Goal: Information Seeking & Learning: Learn about a topic

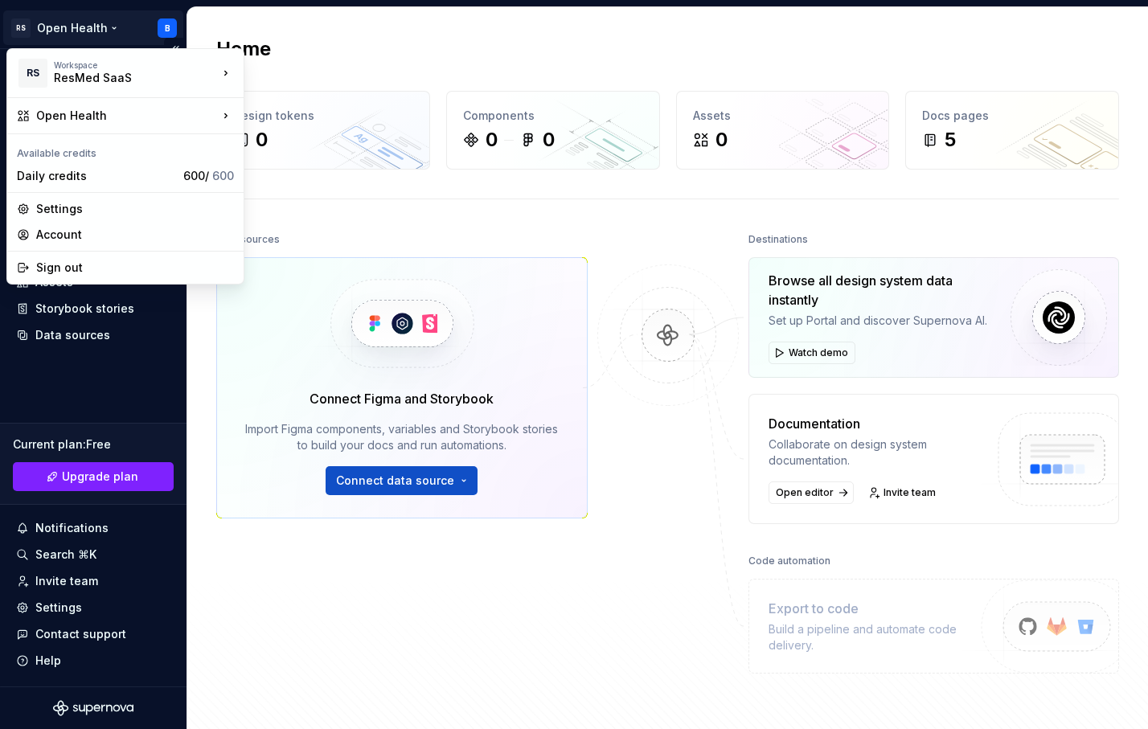
click at [92, 31] on html "RS Open Health B Home Documentation Analytics Code automation Design system dat…" at bounding box center [574, 364] width 1148 height 729
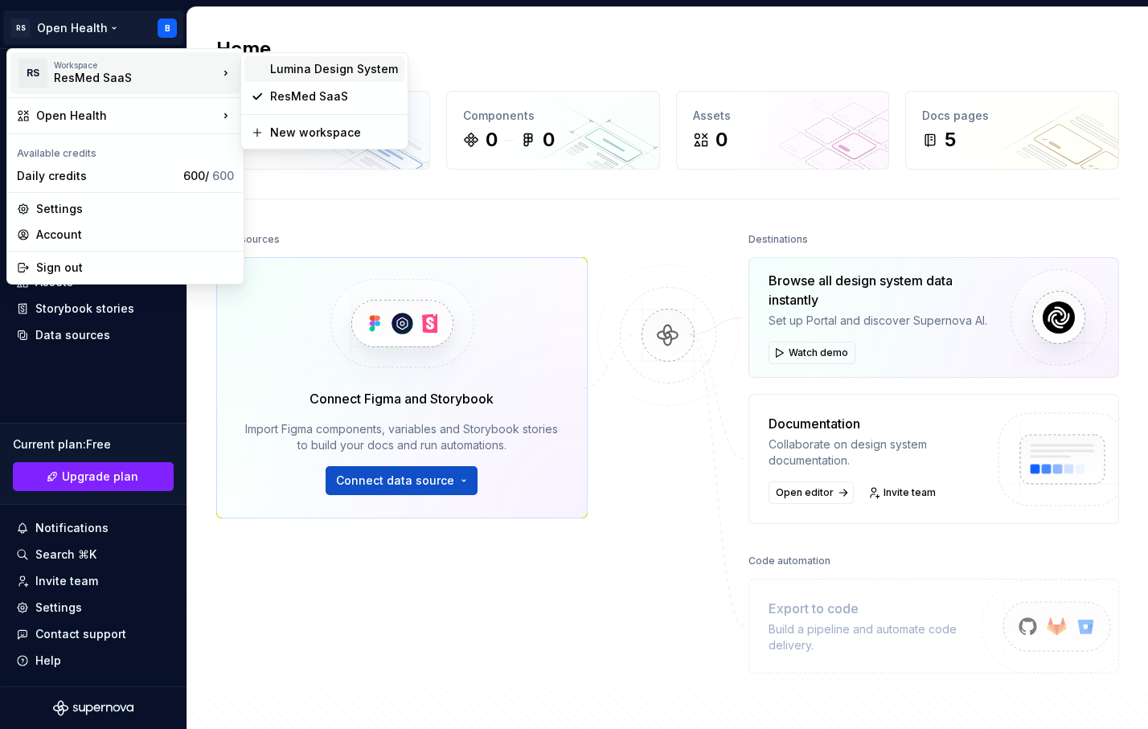
click at [344, 65] on div "Lumina Design System" at bounding box center [334, 69] width 128 height 16
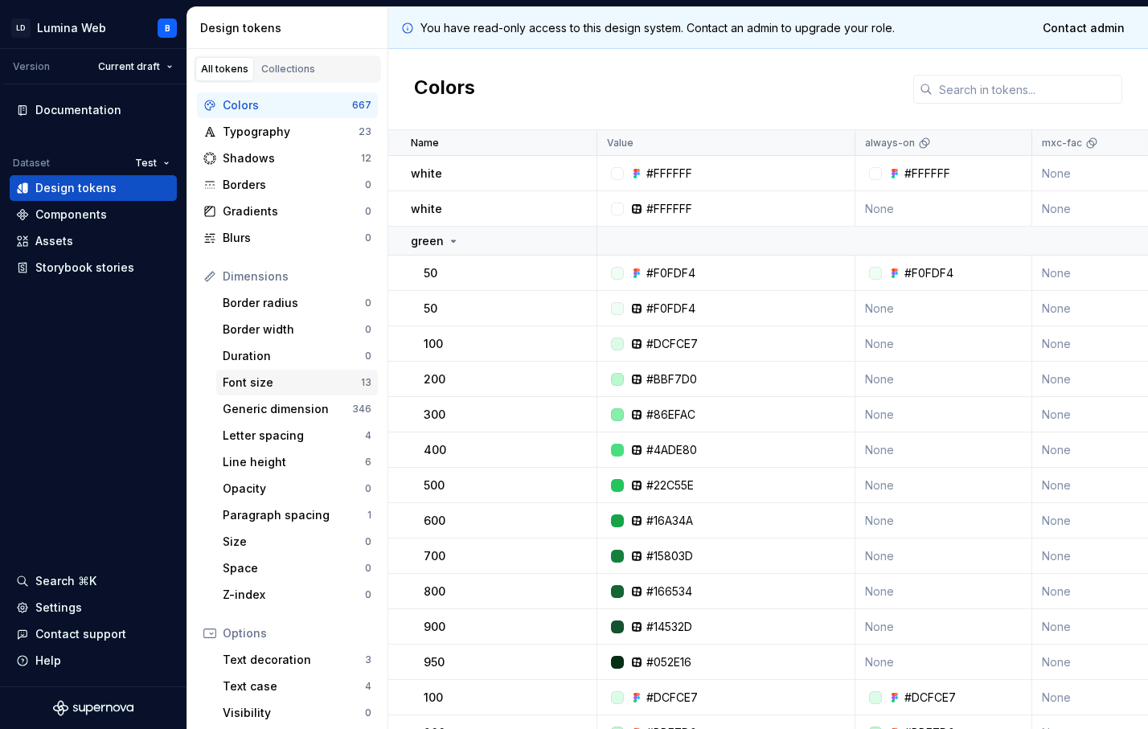
click at [244, 384] on div "Font size" at bounding box center [292, 383] width 138 height 16
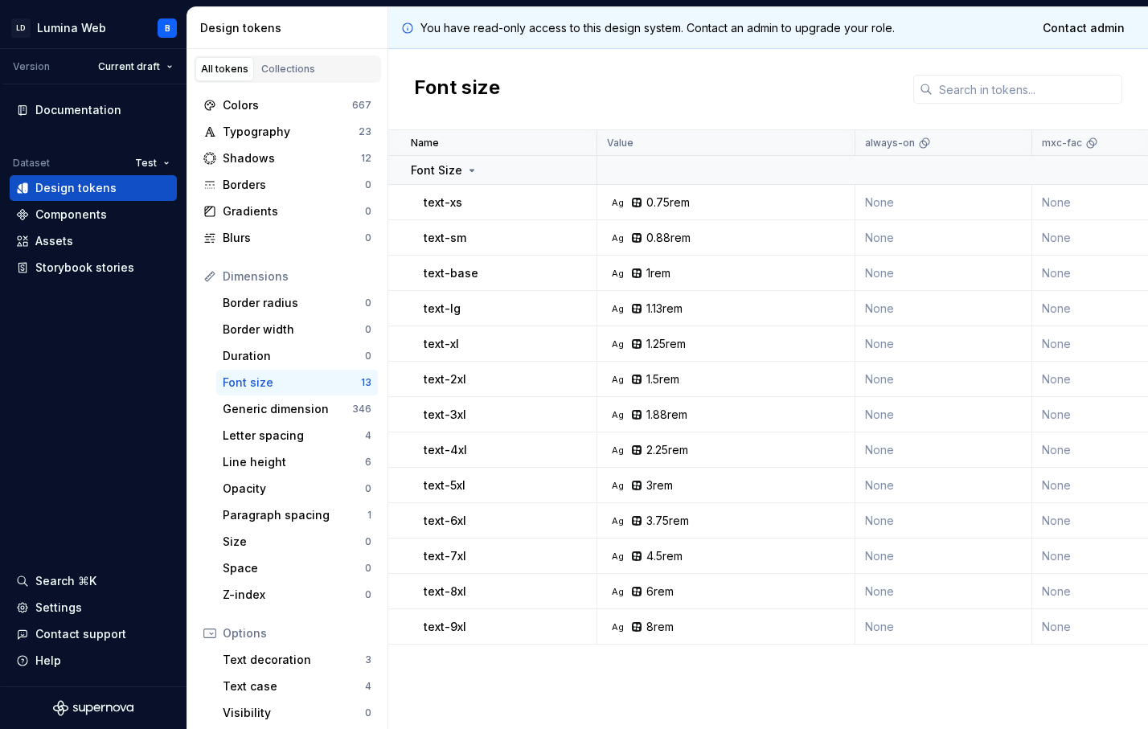
scroll to position [151, 0]
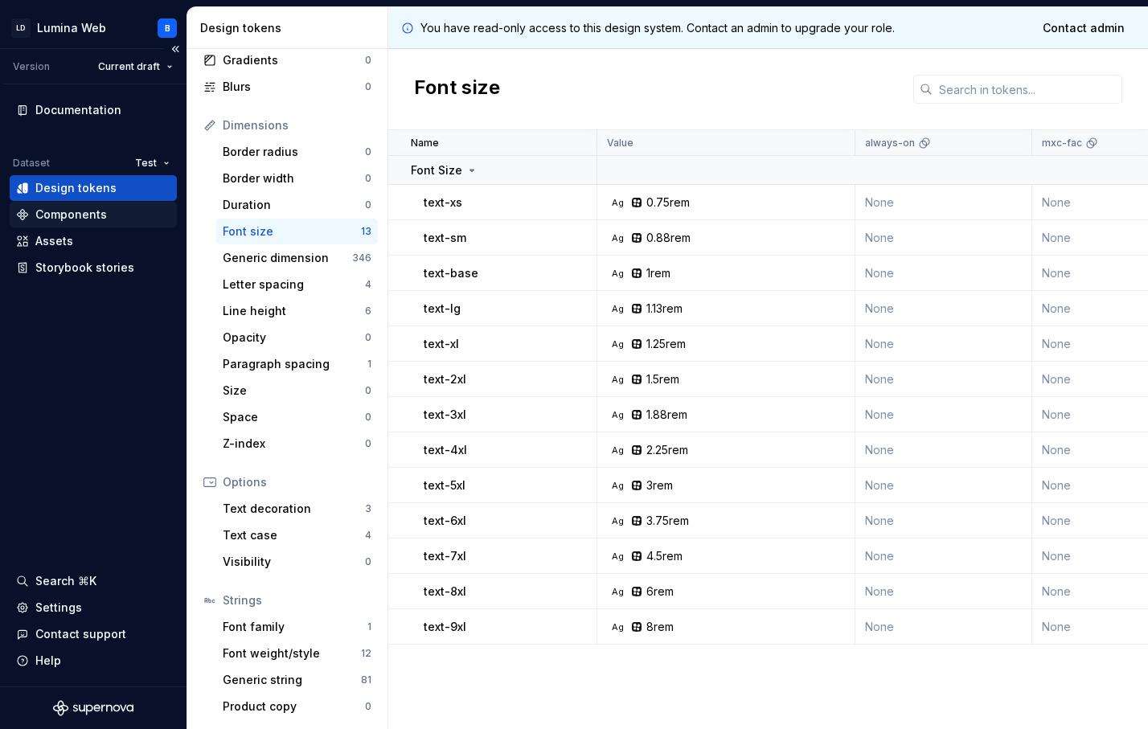
click at [75, 224] on div "Components" at bounding box center [93, 215] width 167 height 26
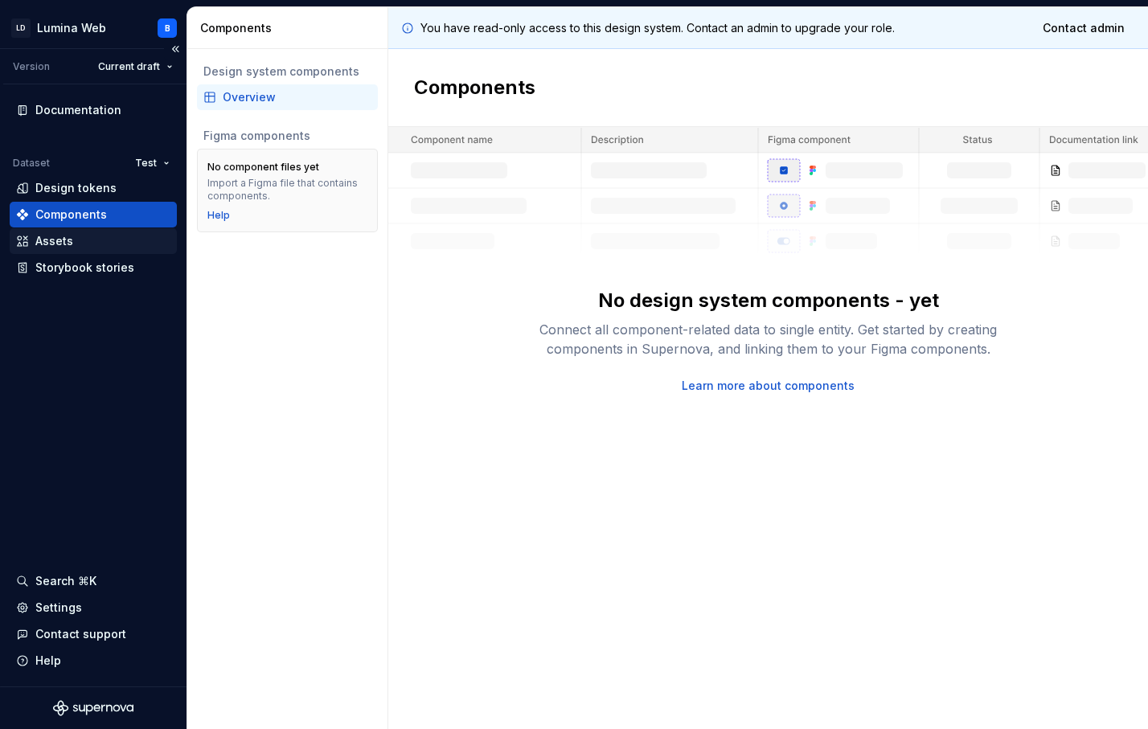
click at [74, 239] on div "Assets" at bounding box center [93, 241] width 154 height 16
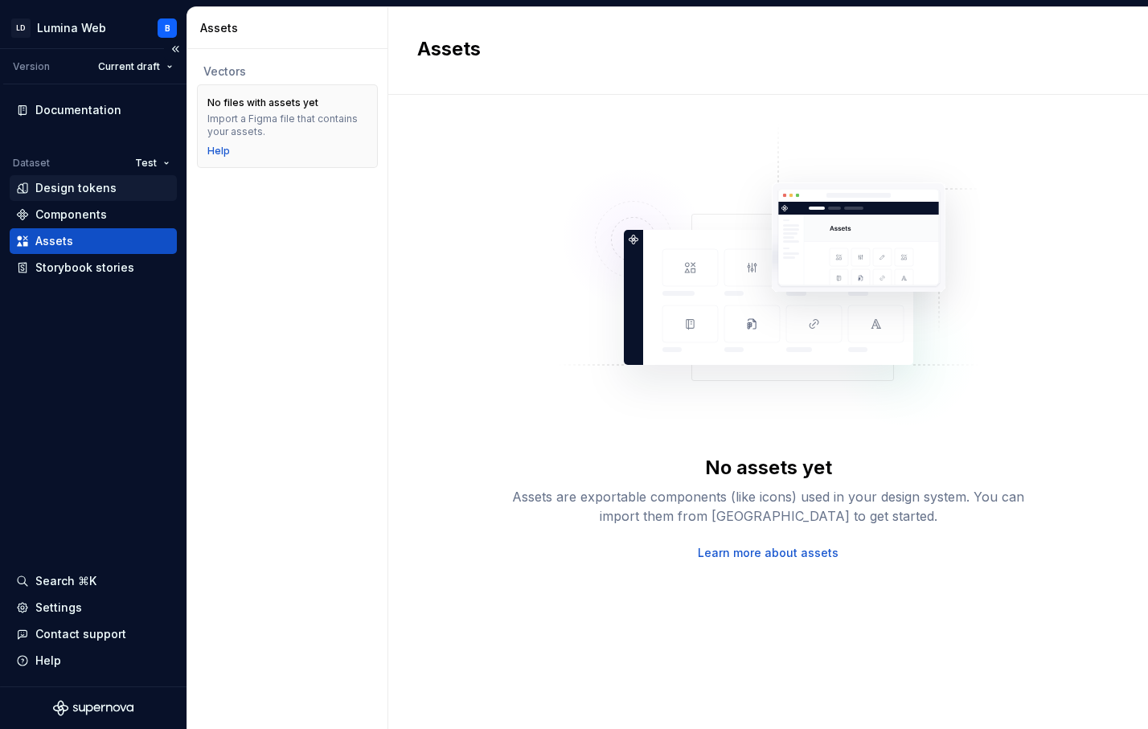
click at [81, 186] on div "Design tokens" at bounding box center [75, 188] width 81 height 16
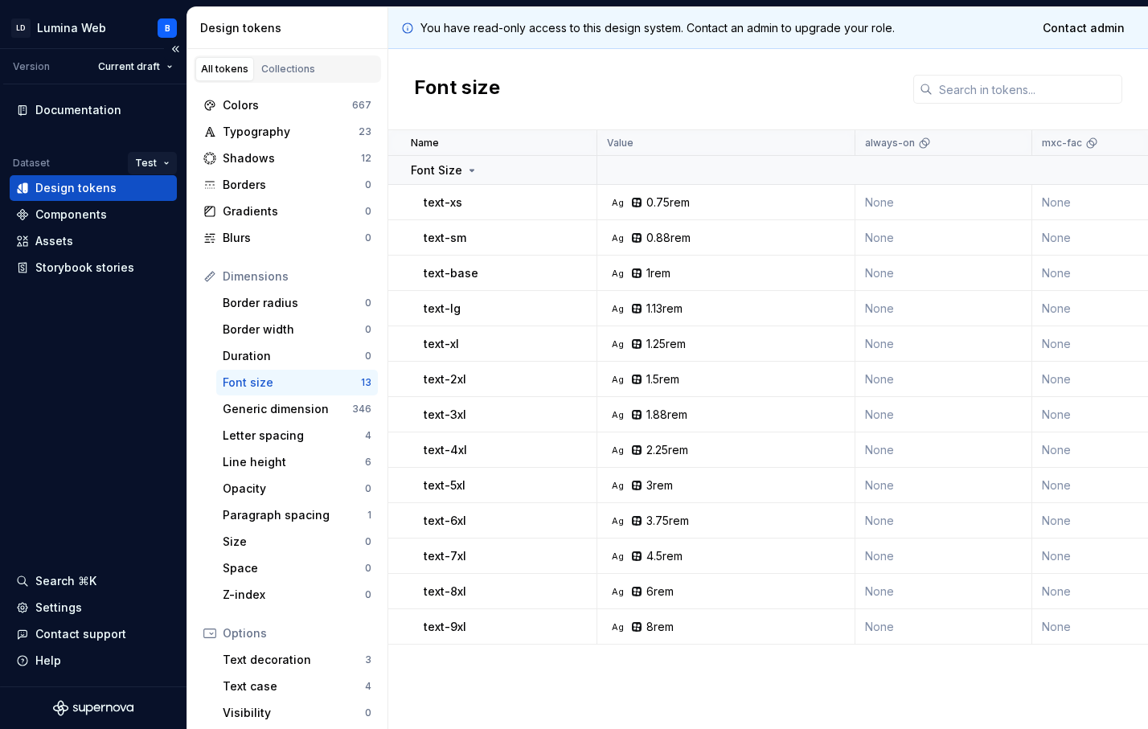
click at [161, 158] on html "LD Lumina Web B Version Current draft Documentation Dataset Test Design tokens …" at bounding box center [574, 364] width 1148 height 729
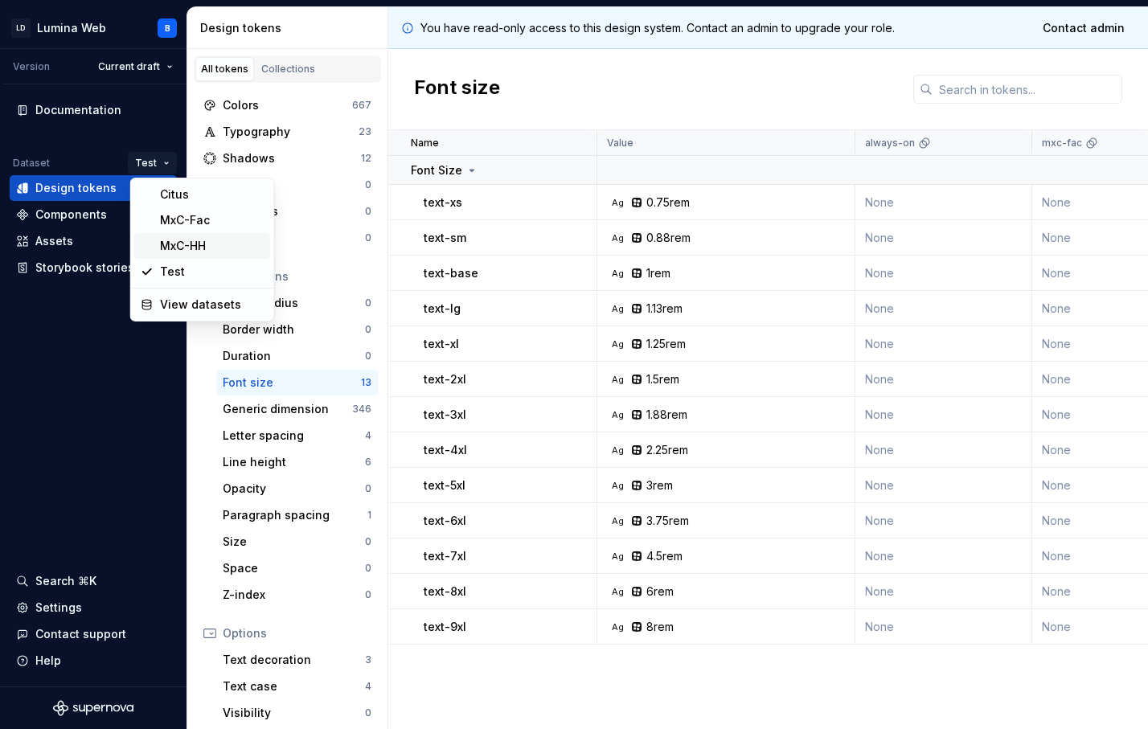
click at [176, 250] on div "MxC-HH" at bounding box center [212, 246] width 105 height 16
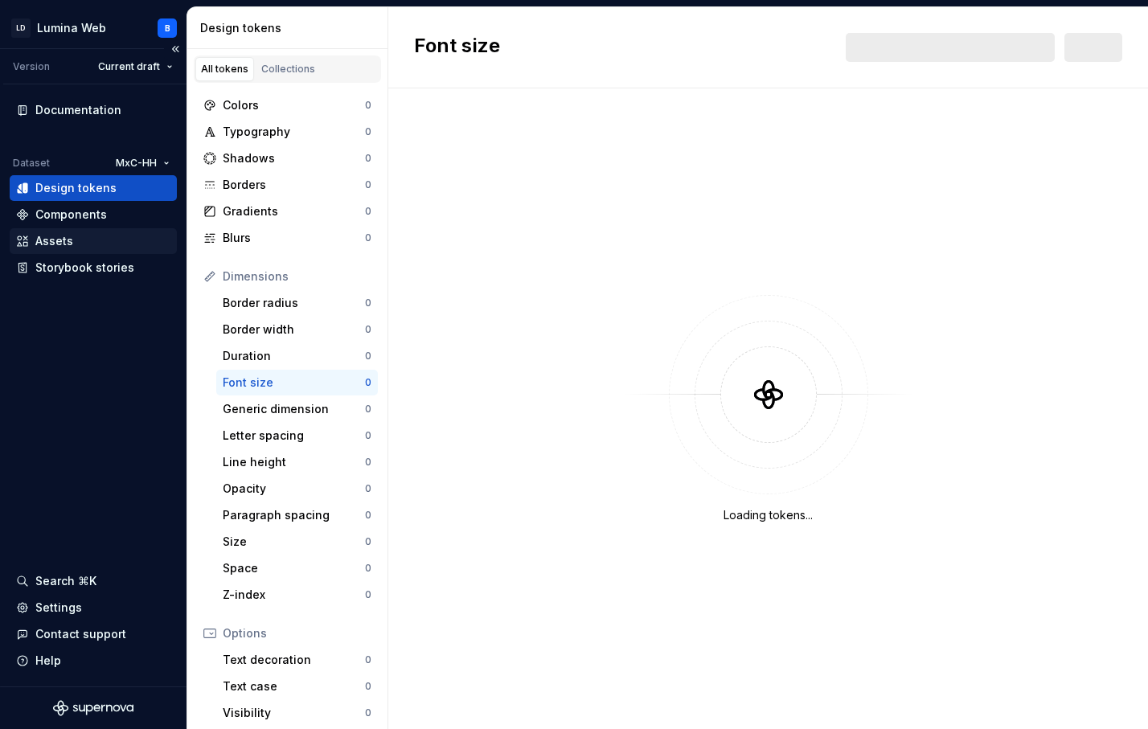
click at [96, 248] on div "Assets" at bounding box center [93, 241] width 154 height 16
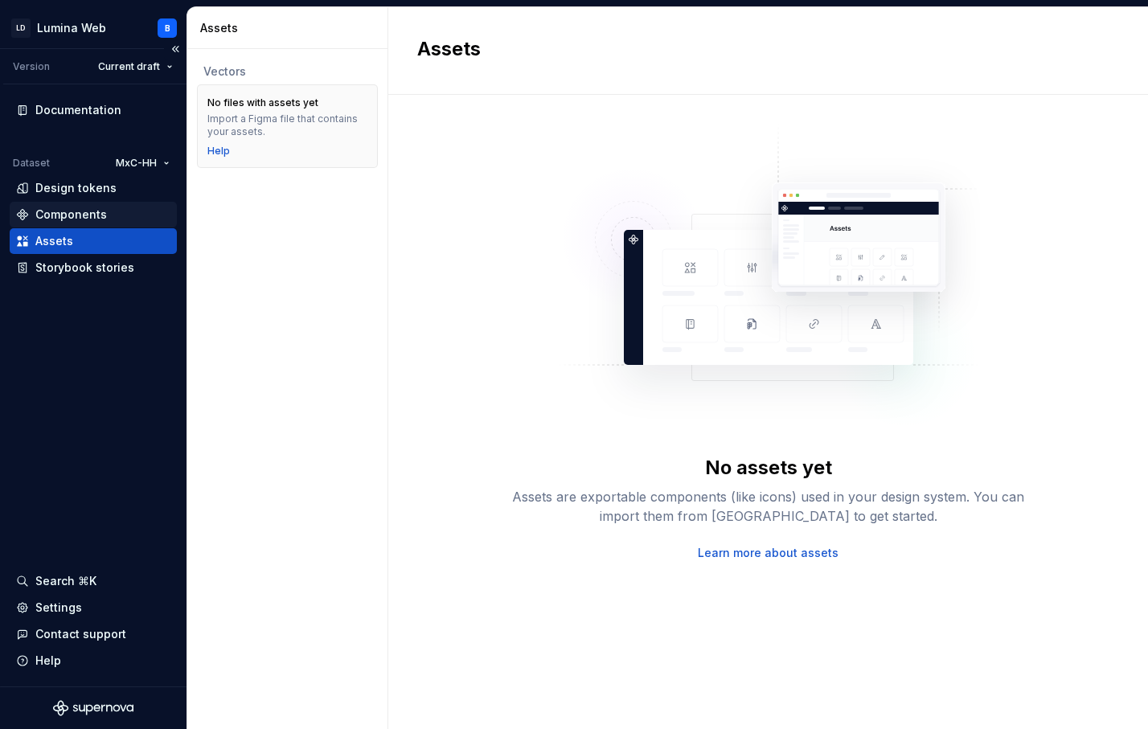
click at [96, 219] on div "Components" at bounding box center [71, 215] width 72 height 16
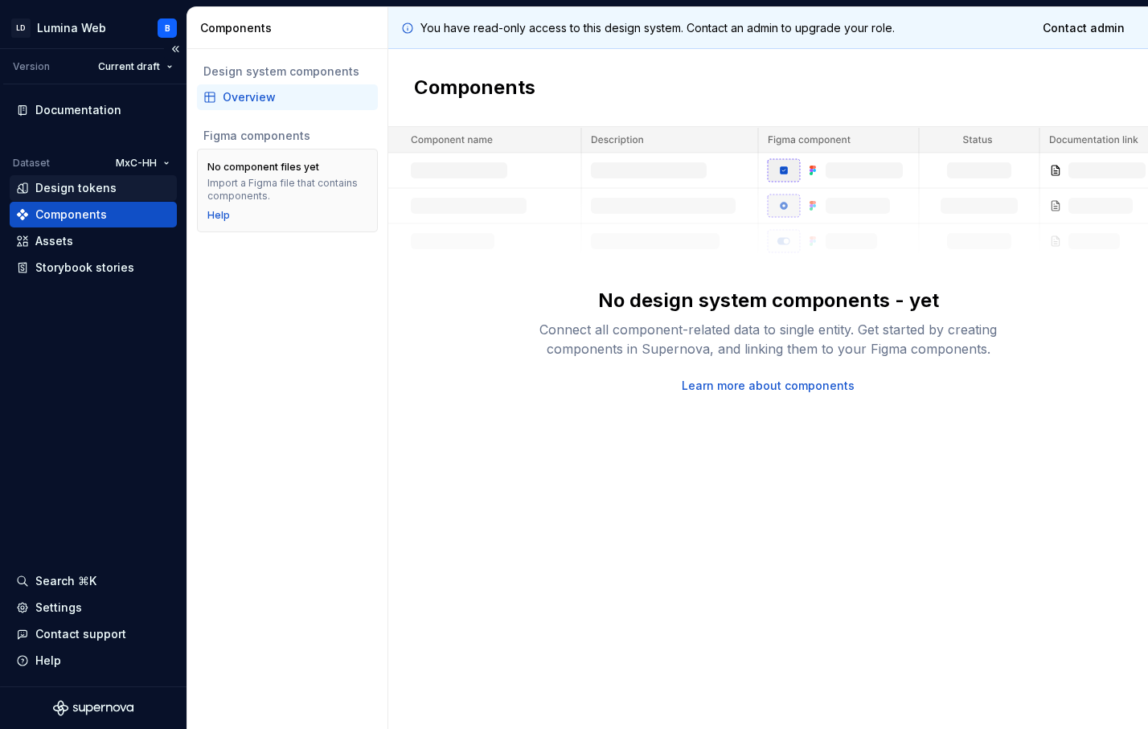
click at [89, 186] on div "Design tokens" at bounding box center [75, 188] width 81 height 16
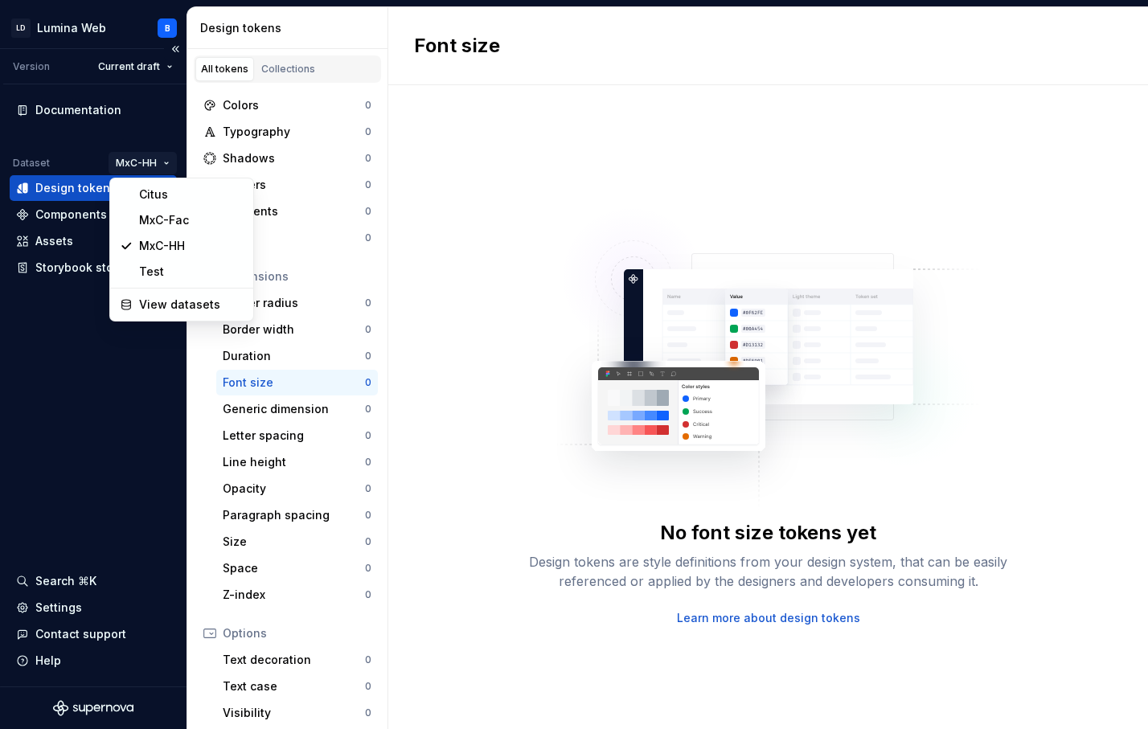
click at [157, 158] on html "LD Lumina Web B Version Current draft Documentation Dataset MxC-HH Design token…" at bounding box center [574, 364] width 1148 height 729
click at [164, 221] on div "MxC-Fac" at bounding box center [191, 220] width 105 height 16
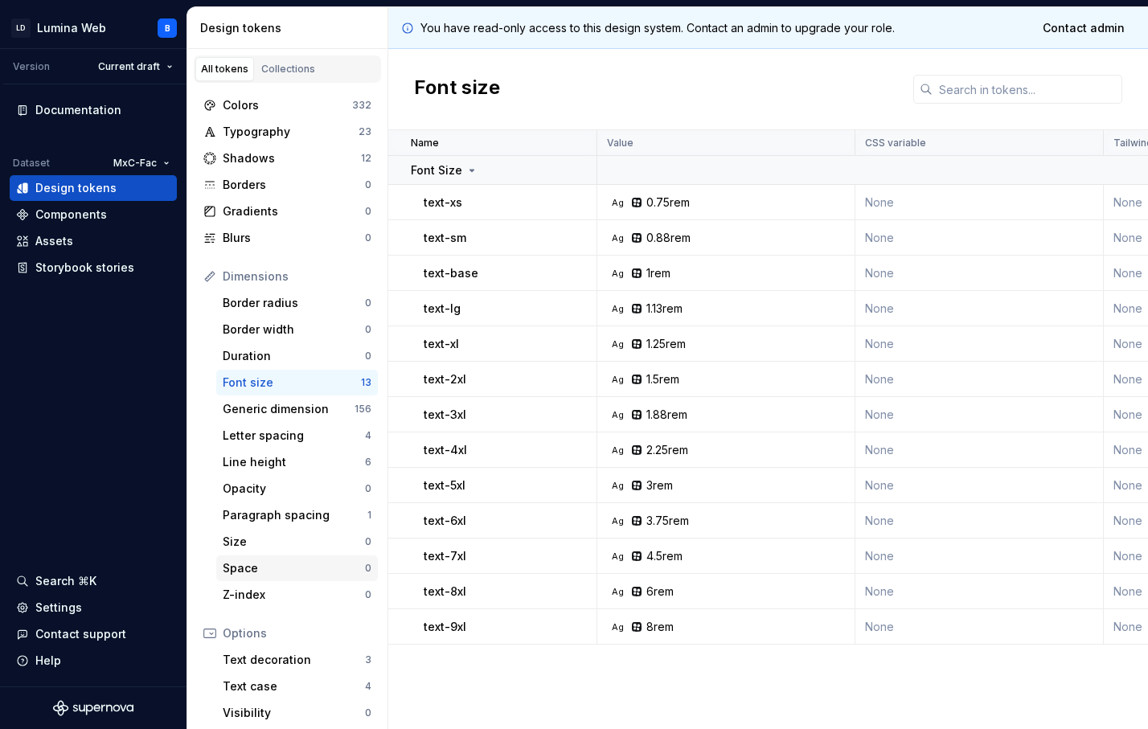
scroll to position [151, 0]
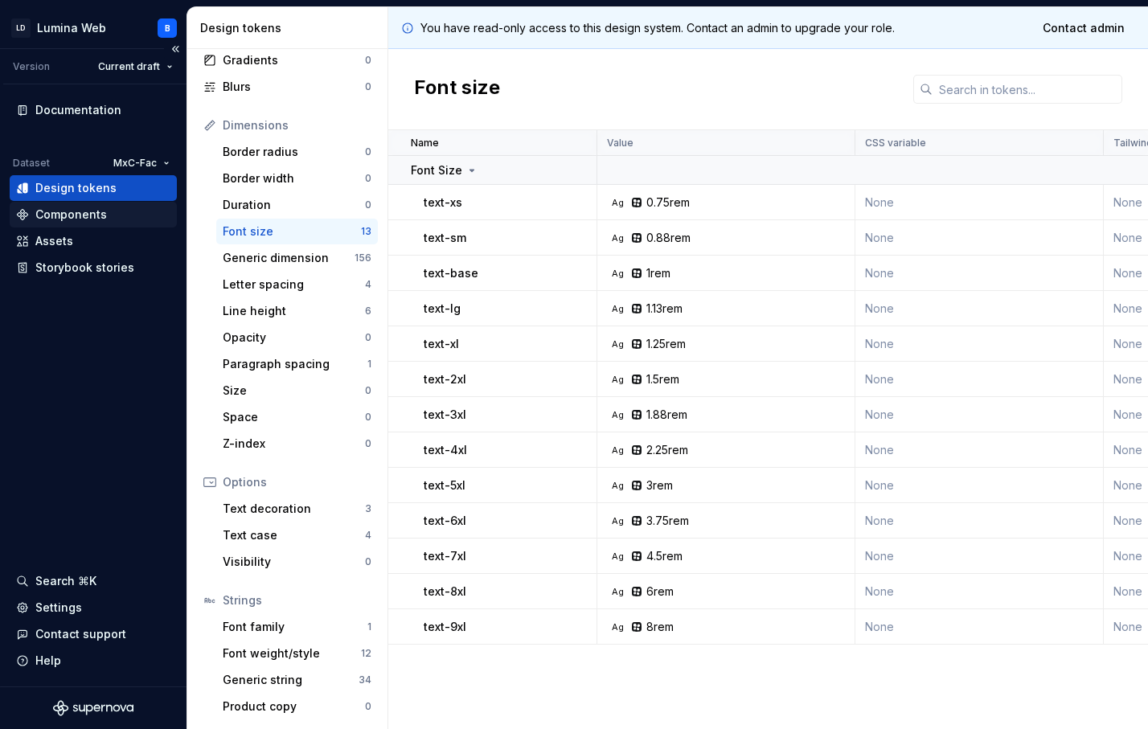
click at [76, 222] on div "Components" at bounding box center [71, 215] width 72 height 16
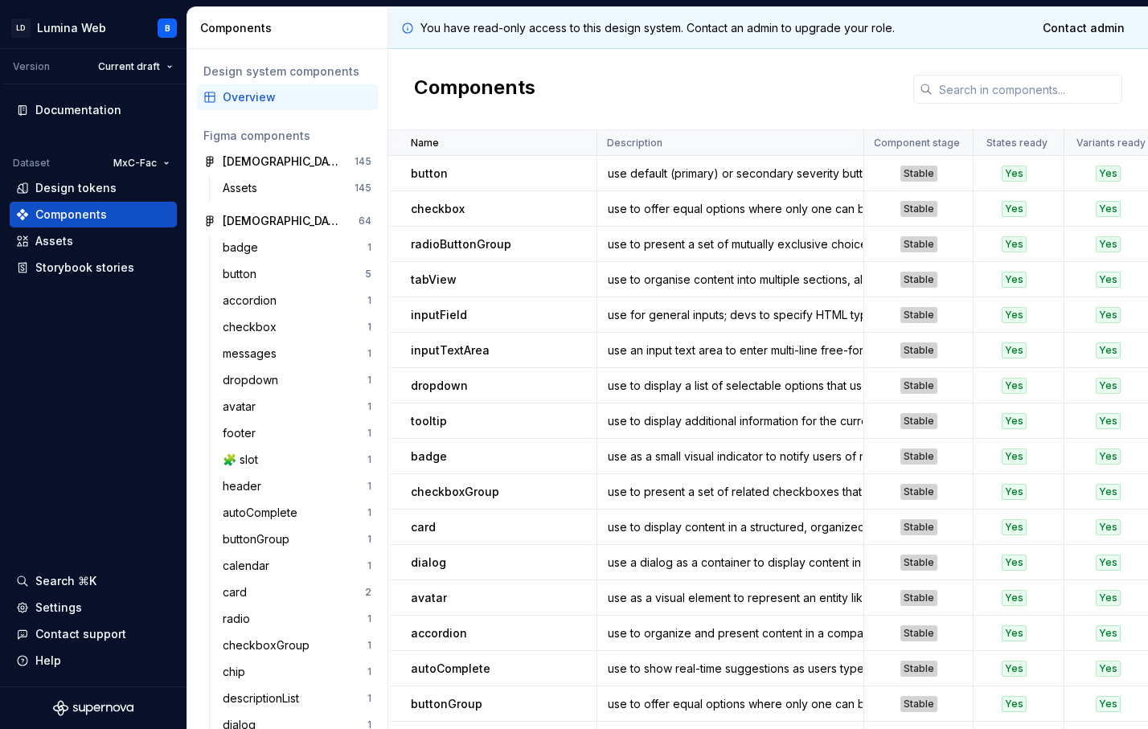
click at [429, 171] on p "button" at bounding box center [429, 174] width 37 height 16
click at [241, 193] on div "Assets" at bounding box center [243, 188] width 41 height 16
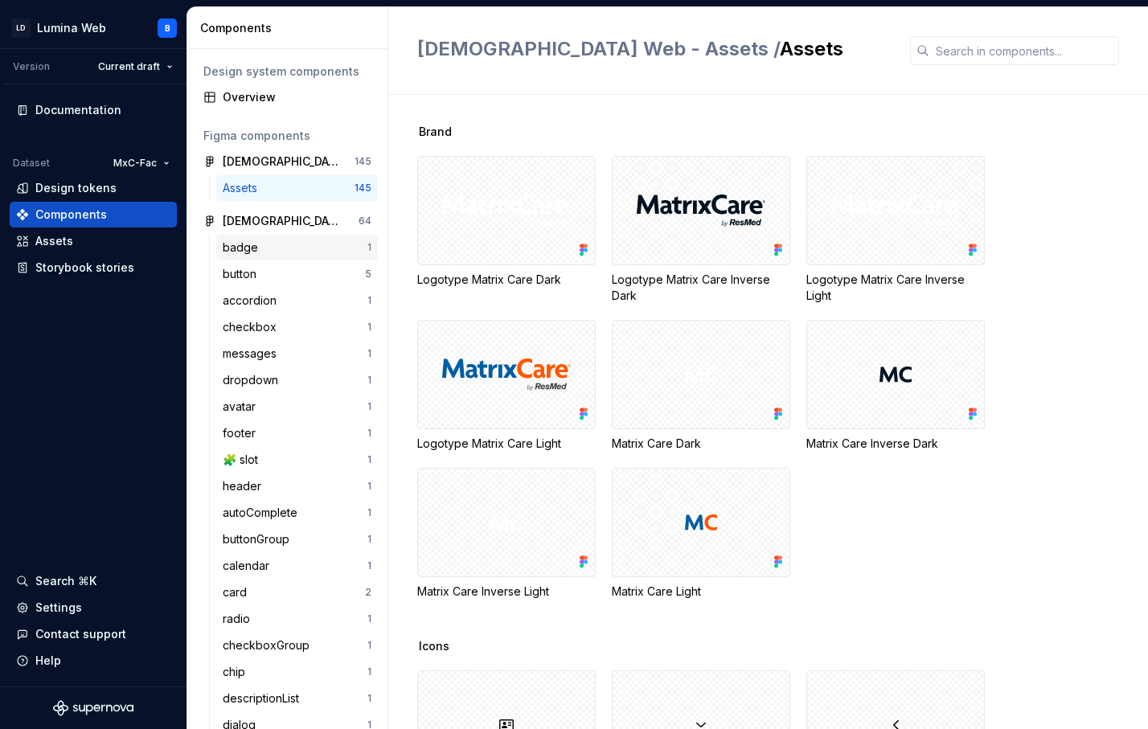
click at [253, 248] on div "badge" at bounding box center [244, 248] width 42 height 16
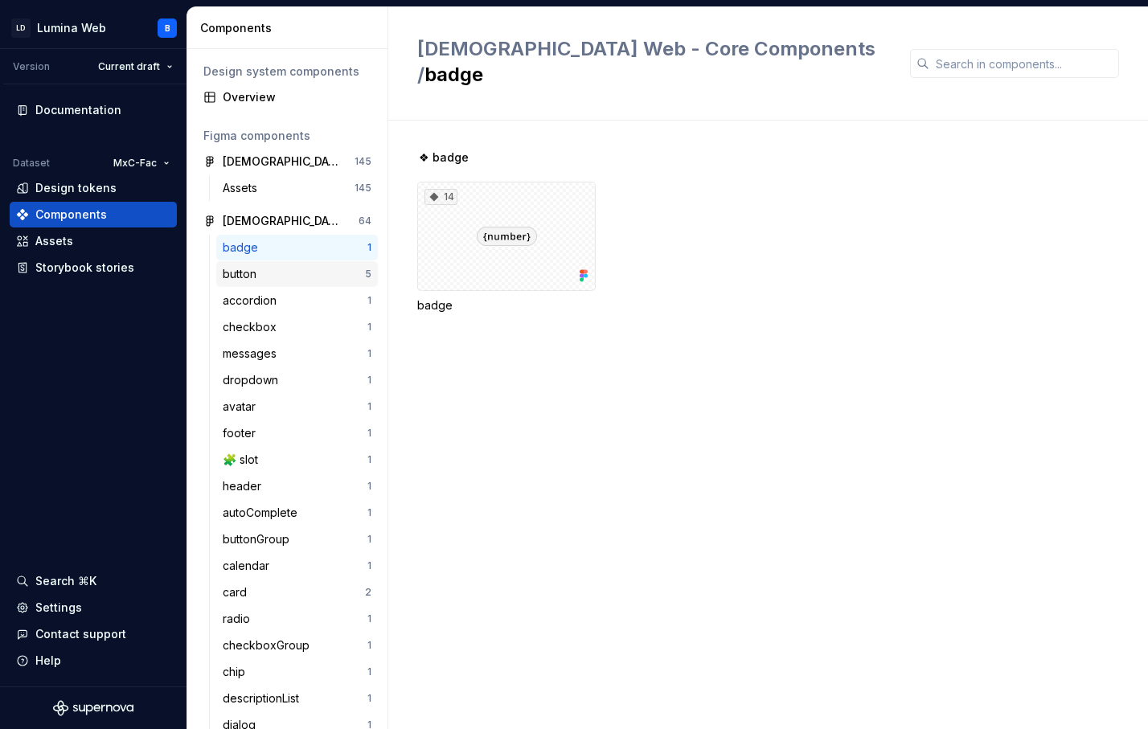
click at [258, 284] on div "button 5" at bounding box center [297, 274] width 162 height 26
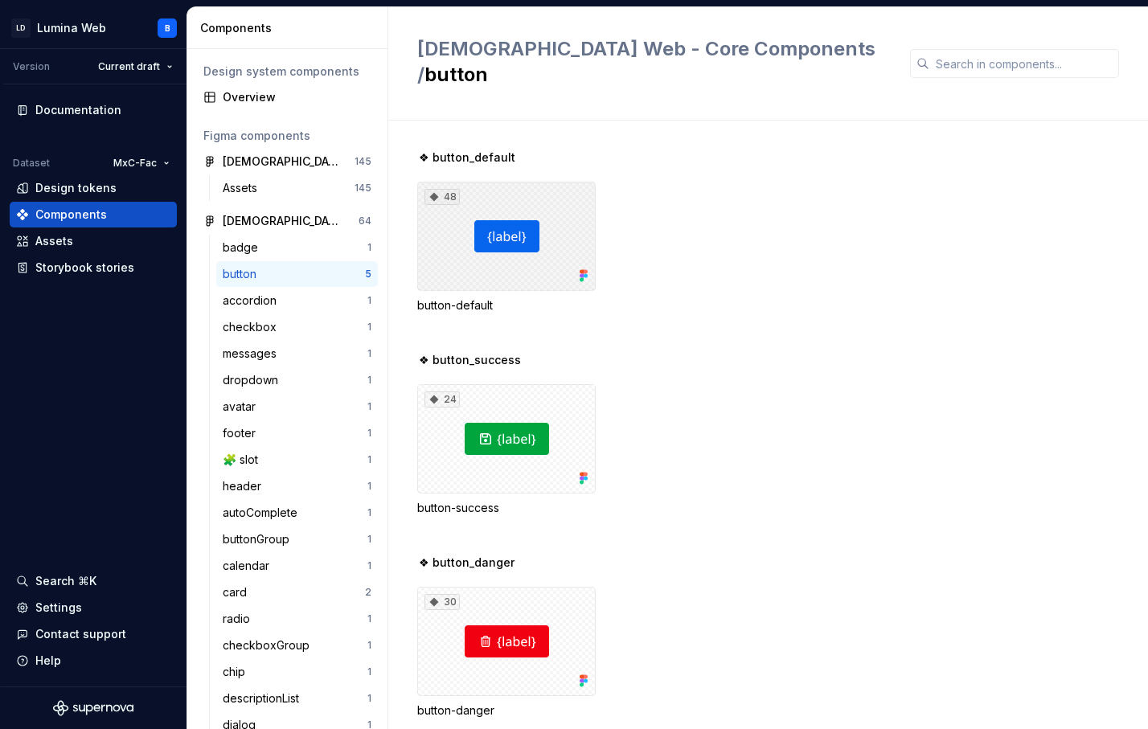
click at [454, 231] on div "48" at bounding box center [506, 236] width 179 height 109
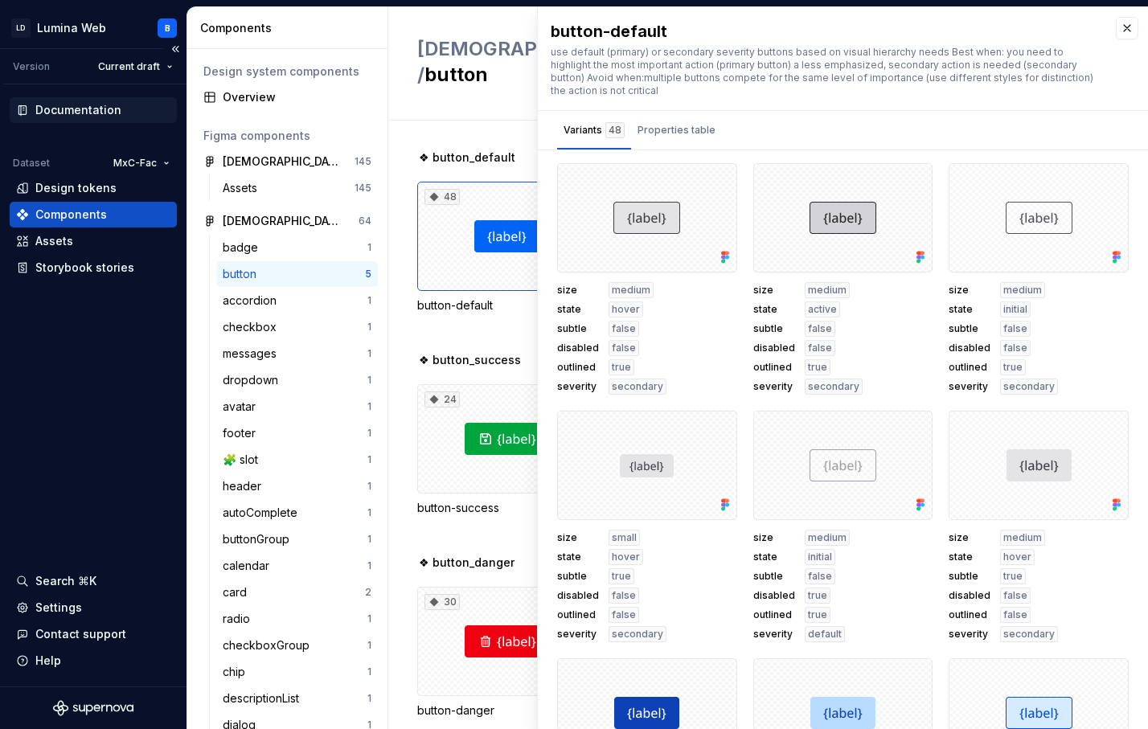
click at [87, 110] on div "Documentation" at bounding box center [78, 110] width 86 height 16
